Goal: Information Seeking & Learning: Learn about a topic

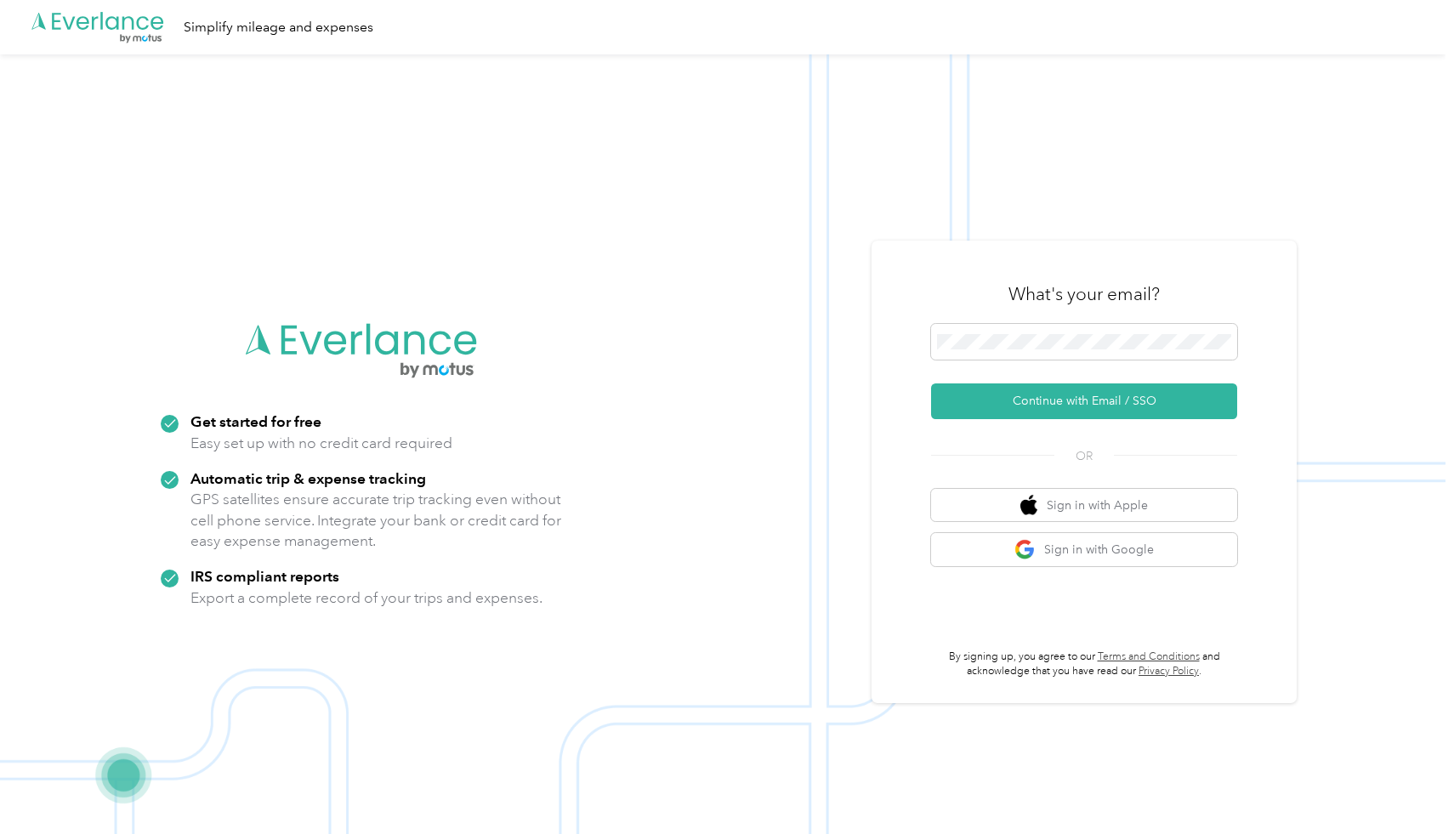
click at [400, 532] on p "GPS satellites ensure accurate trip tracking even without cell phone service. I…" at bounding box center [376, 520] width 372 height 63
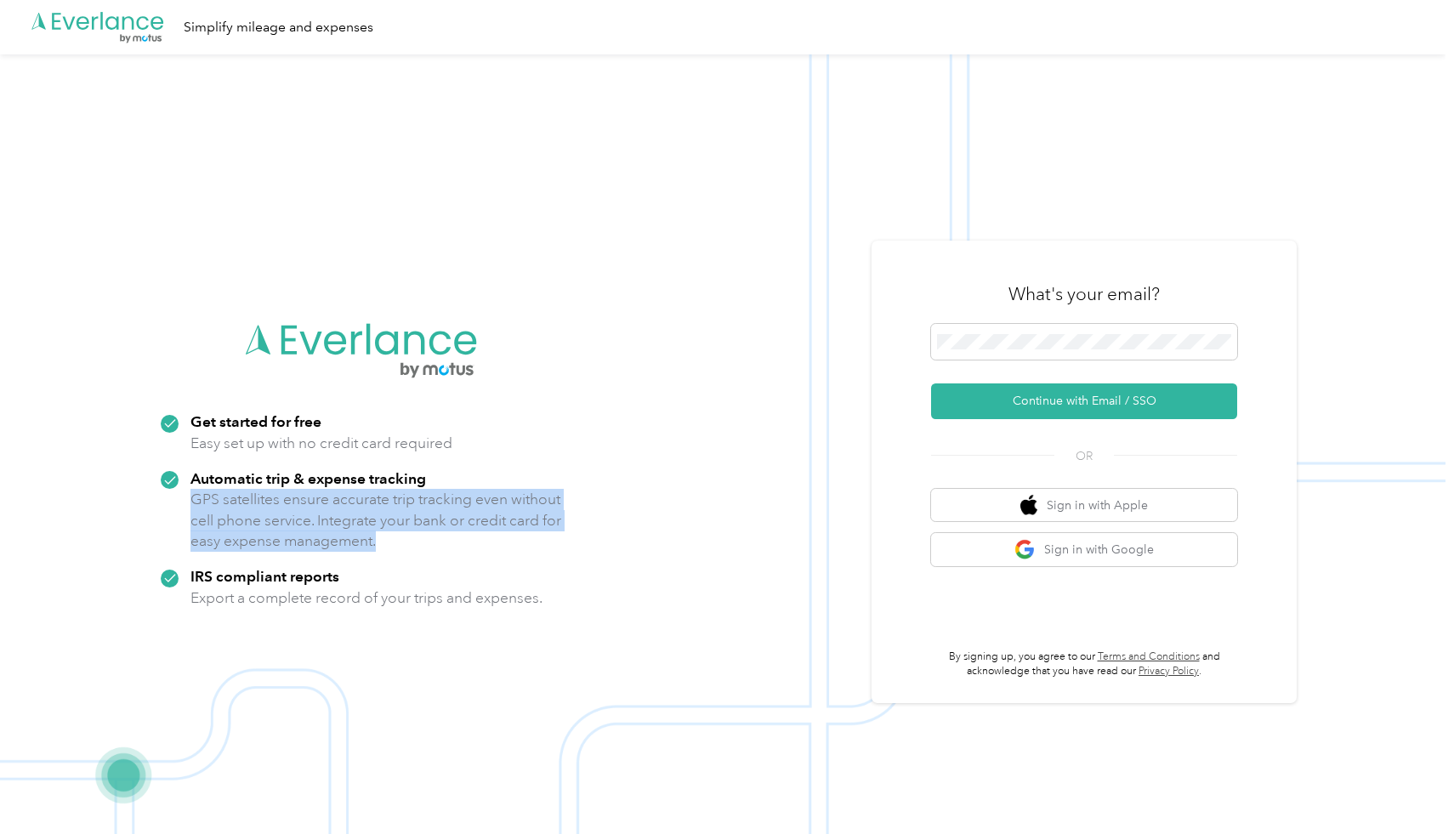
click at [377, 579] on div "IRS compliant reports Export a complete record of your trips and expenses." at bounding box center [366, 587] width 352 height 42
